Goal: Task Accomplishment & Management: Use online tool/utility

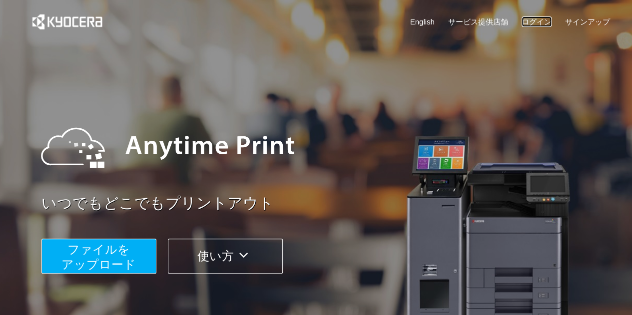
click at [534, 21] on link "ログイン" at bounding box center [536, 21] width 30 height 10
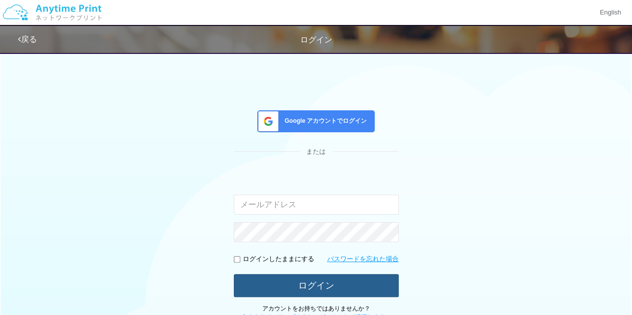
scroll to position [77, 0]
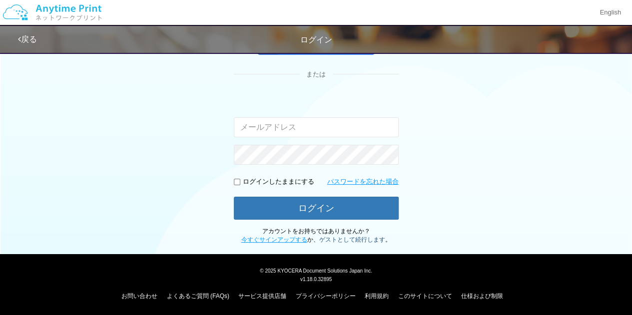
click at [331, 236] on link "ゲストとして続行します" at bounding box center [352, 239] width 66 height 7
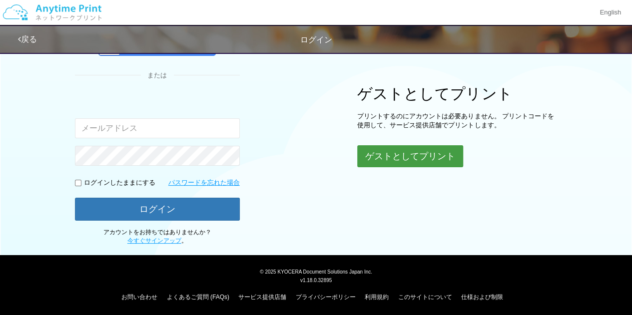
click at [388, 155] on button "ゲストとしてプリント" at bounding box center [410, 156] width 106 height 22
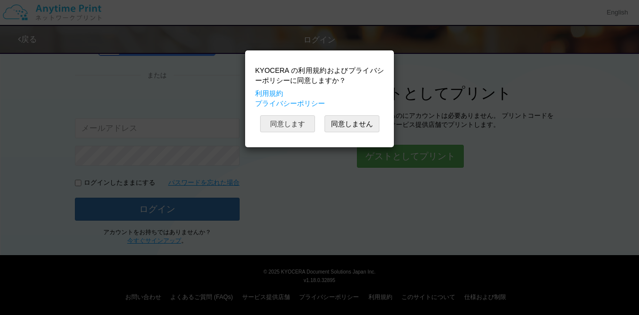
click at [297, 116] on button "同意します" at bounding box center [287, 123] width 55 height 17
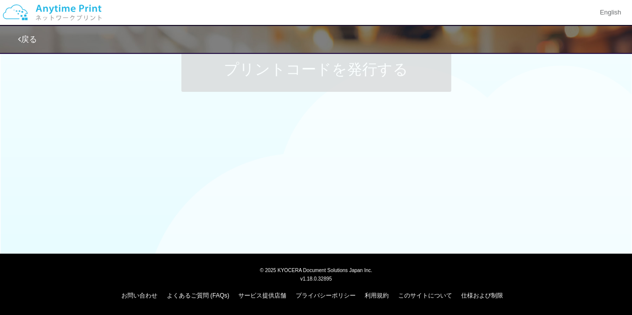
scroll to position [103, 0]
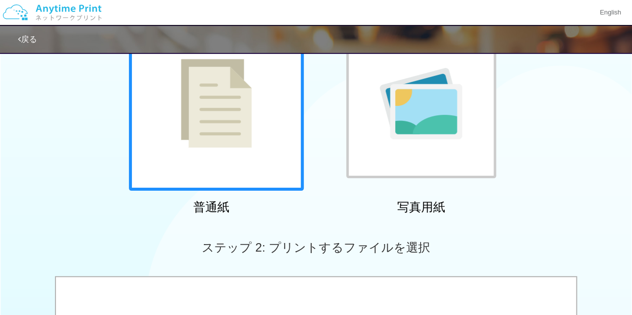
click at [297, 116] on div at bounding box center [216, 103] width 175 height 175
click at [274, 140] on div at bounding box center [216, 103] width 175 height 175
click at [226, 147] on img at bounding box center [216, 103] width 71 height 89
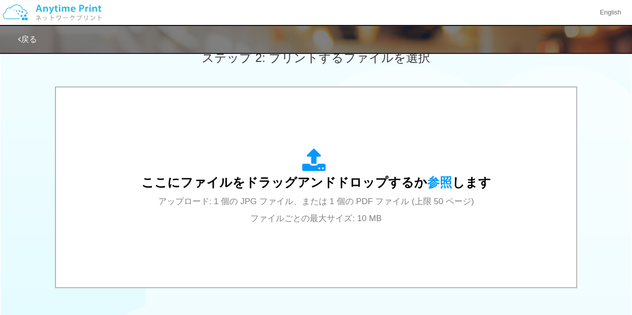
scroll to position [290, 0]
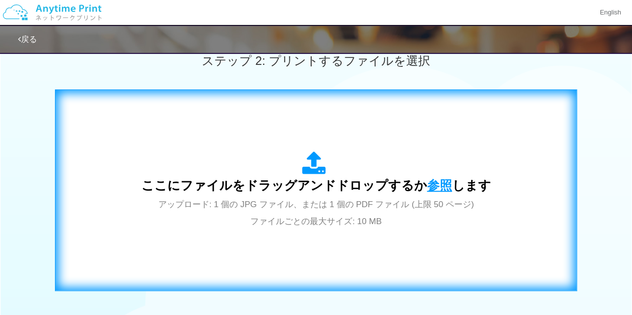
click at [429, 183] on span "参照" at bounding box center [439, 185] width 25 height 14
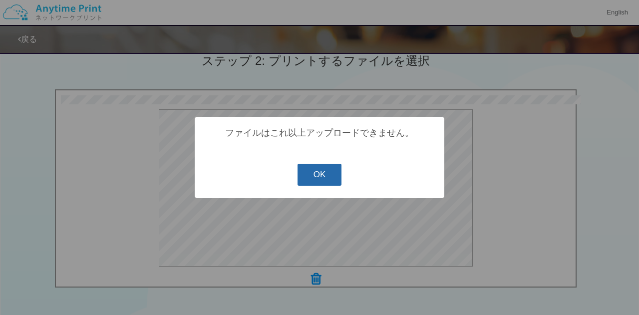
click at [321, 174] on button "OK" at bounding box center [320, 175] width 44 height 22
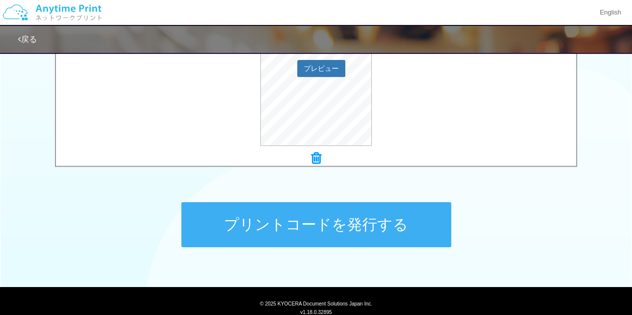
scroll to position [411, 0]
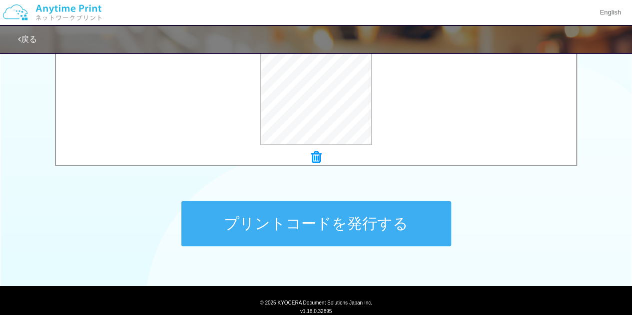
click at [243, 231] on button "プリントコードを発行する" at bounding box center [316, 223] width 270 height 45
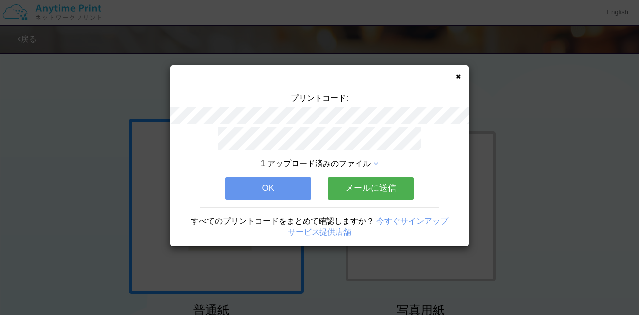
click at [282, 184] on button "OK" at bounding box center [268, 188] width 86 height 22
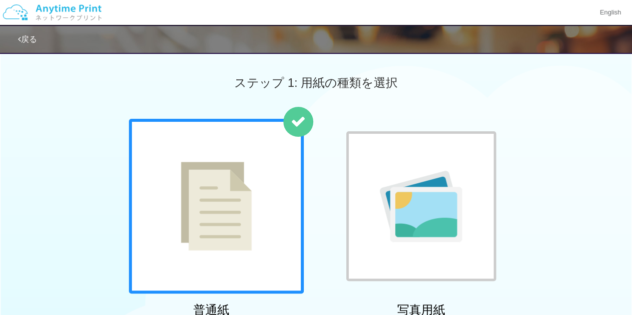
click at [31, 38] on link "戻る" at bounding box center [27, 39] width 19 height 8
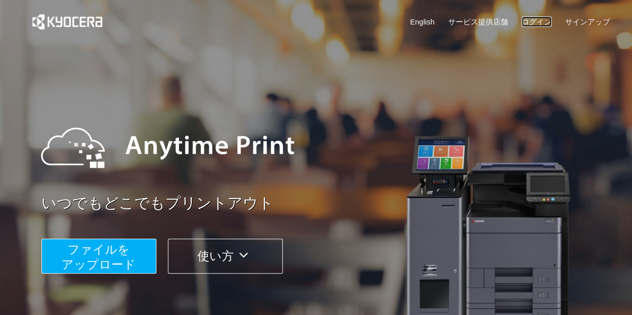
click at [546, 19] on link "ログイン" at bounding box center [536, 21] width 30 height 10
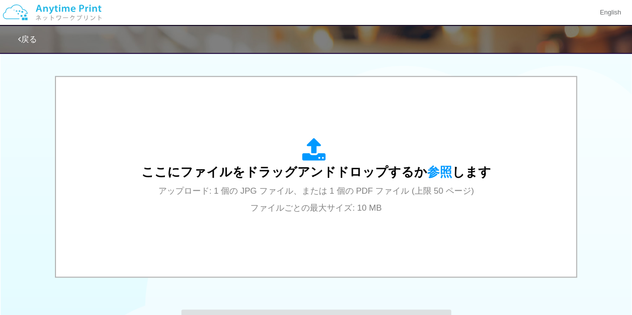
scroll to position [305, 0]
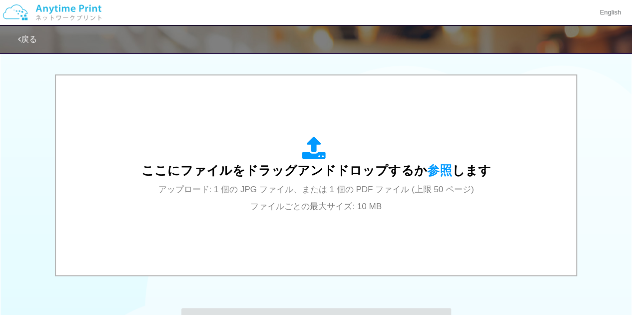
click at [302, 191] on span "アップロード: 1 個の JPG ファイル、または 1 個の PDF ファイル (上限 50 ページ) ファイルごとの最大サイズ: 10 MB" at bounding box center [316, 198] width 316 height 26
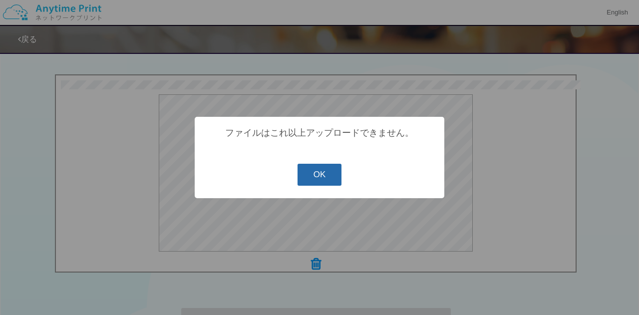
click at [308, 170] on button "OK" at bounding box center [320, 175] width 44 height 22
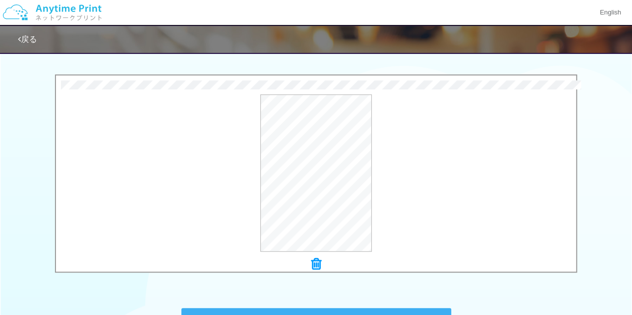
scroll to position [414, 0]
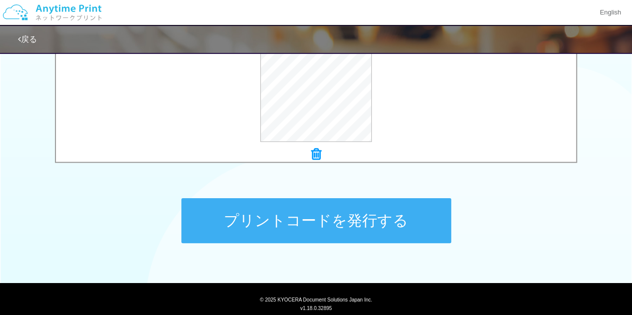
click at [302, 221] on button "プリントコードを発行する" at bounding box center [316, 220] width 270 height 45
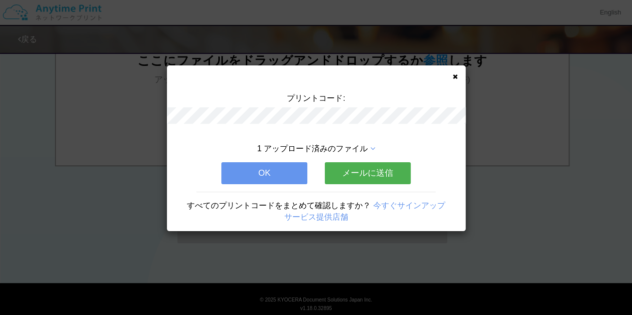
scroll to position [0, 0]
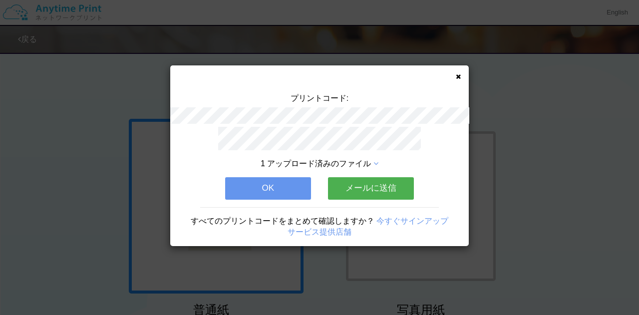
click at [283, 180] on button "OK" at bounding box center [268, 188] width 86 height 22
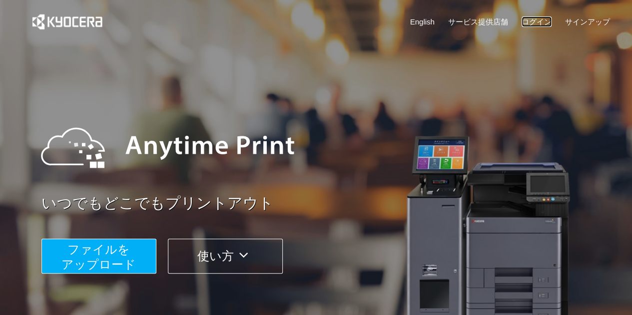
click at [534, 24] on link "ログイン" at bounding box center [536, 21] width 30 height 10
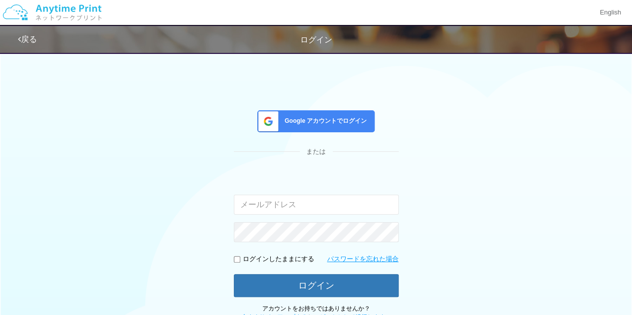
scroll to position [77, 0]
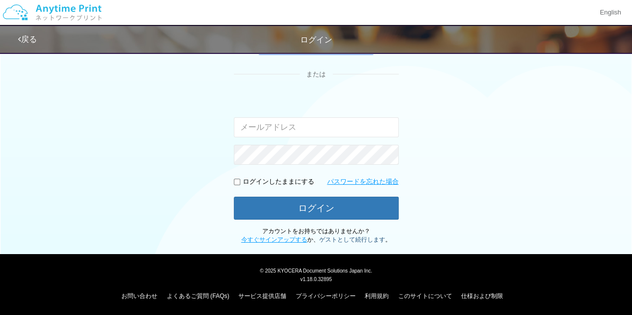
click at [363, 240] on link "ゲストとして続行します" at bounding box center [352, 239] width 66 height 7
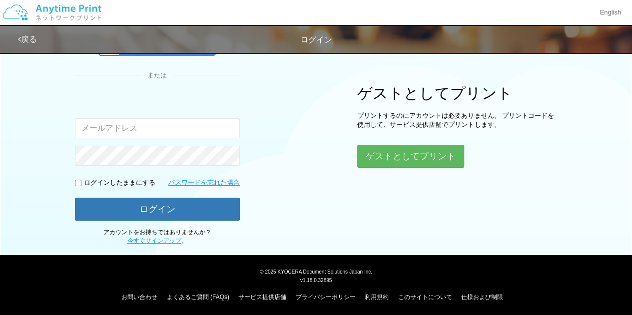
click at [401, 139] on div "ゲストとしてプリント プリントするのにアカウントは必要ありません。 プリントコードを使用して、サービス提供店舗でプリントします。 ゲストとしてプリント" at bounding box center [457, 126] width 200 height 83
click at [400, 145] on button "ゲストとしてプリント" at bounding box center [410, 156] width 106 height 22
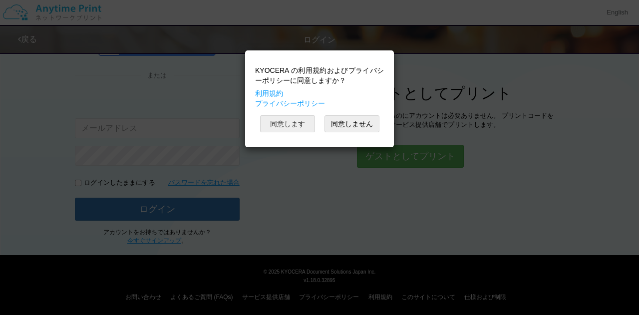
click at [300, 124] on button "同意します" at bounding box center [287, 123] width 55 height 17
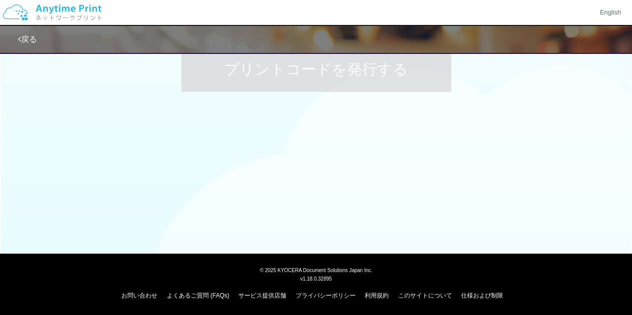
scroll to position [103, 0]
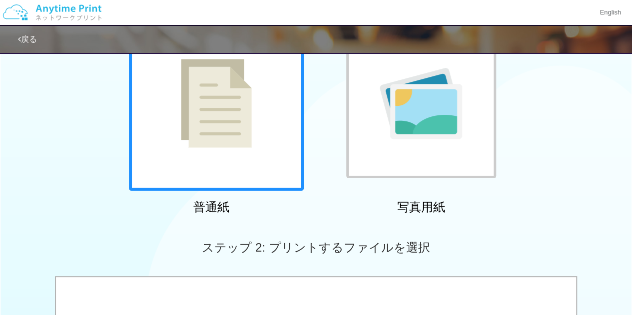
click at [290, 133] on div at bounding box center [216, 103] width 175 height 175
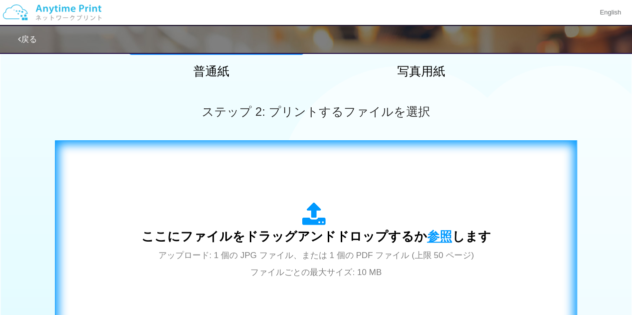
click at [433, 235] on span "参照" at bounding box center [439, 236] width 25 height 14
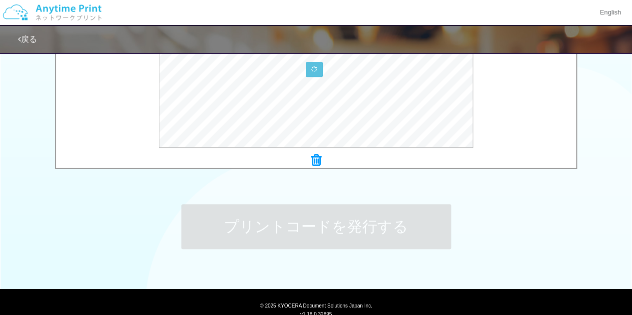
scroll to position [409, 0]
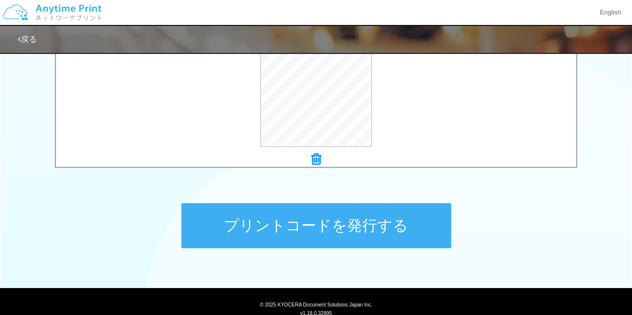
click at [237, 223] on button "プリントコードを発行する" at bounding box center [316, 225] width 270 height 45
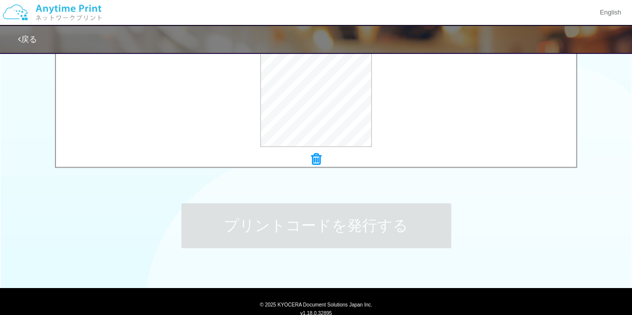
scroll to position [0, 0]
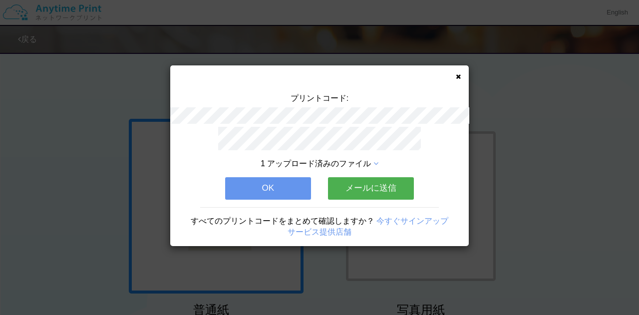
click at [290, 186] on button "OK" at bounding box center [268, 188] width 86 height 22
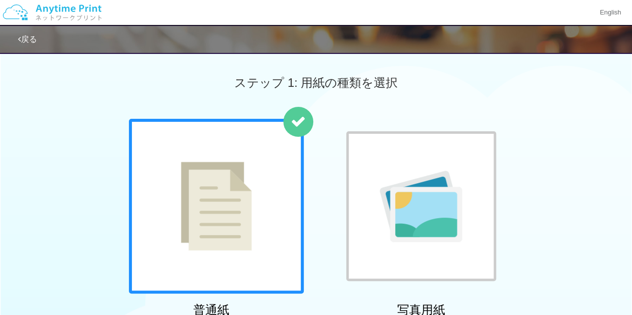
click at [290, 186] on div at bounding box center [216, 206] width 175 height 175
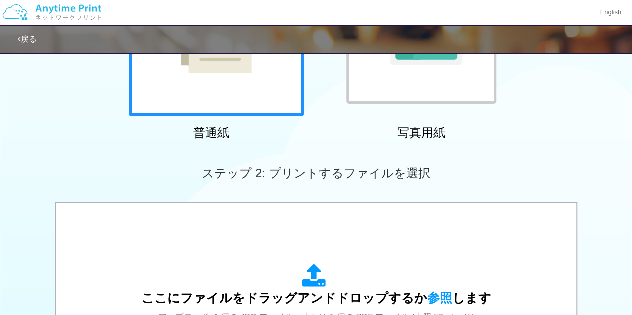
scroll to position [178, 0]
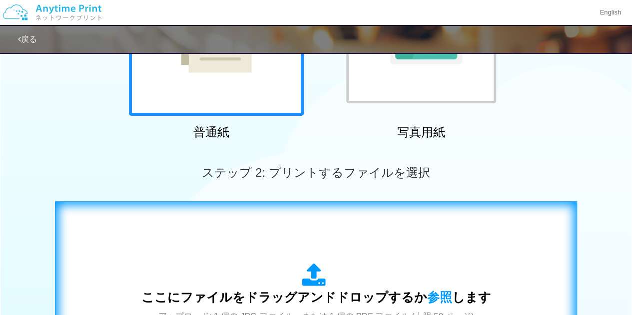
click at [306, 219] on div "ここにファイルをドラッグアンドドロップするか 参照 します アップロード: 1 個の JPG ファイル、または 1 個の PDF ファイル (上限 50 ペー…" at bounding box center [315, 302] width 501 height 181
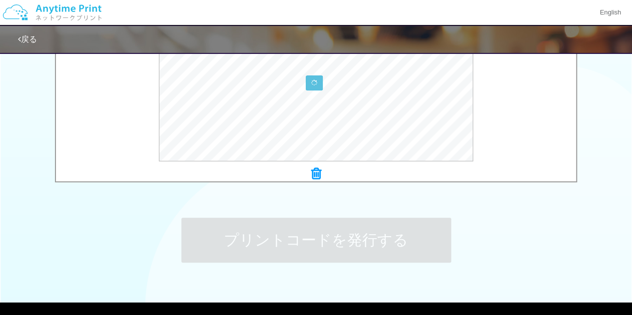
scroll to position [396, 0]
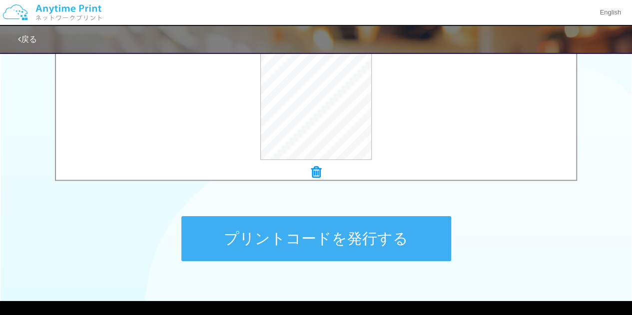
click at [250, 233] on button "プリントコードを発行する" at bounding box center [316, 238] width 270 height 45
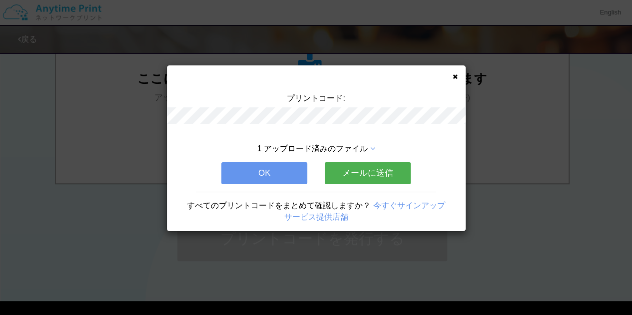
scroll to position [0, 0]
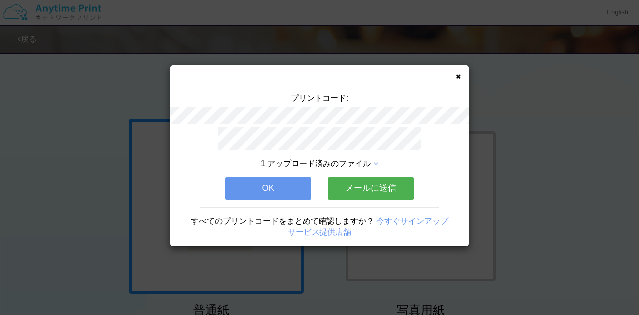
click at [266, 192] on button "OK" at bounding box center [268, 188] width 86 height 22
